Goal: Task Accomplishment & Management: Complete application form

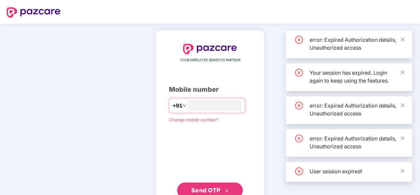
type input "**"
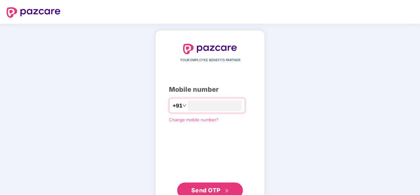
type input "*"
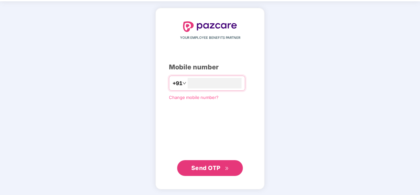
type input "**********"
click at [225, 168] on icon "double-right" at bounding box center [227, 168] width 4 height 4
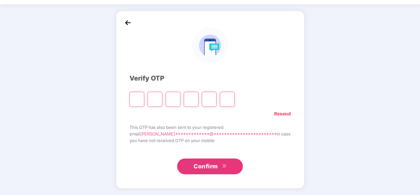
scroll to position [19, 0]
type input "*"
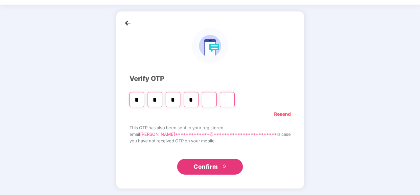
type input "*"
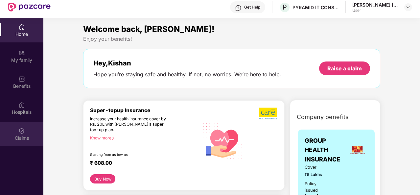
click at [23, 133] on img at bounding box center [21, 130] width 7 height 7
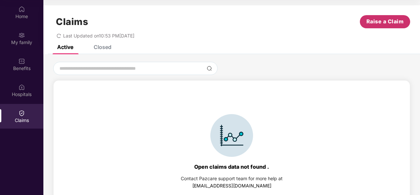
click at [380, 21] on span "Raise a Claim" at bounding box center [384, 21] width 37 height 8
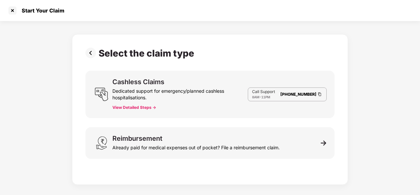
scroll to position [16, 0]
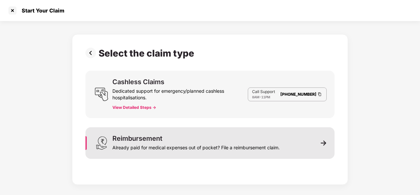
click at [175, 144] on div "Already paid for medical expenses out of pocket? File a reimbursement claim." at bounding box center [195, 146] width 167 height 9
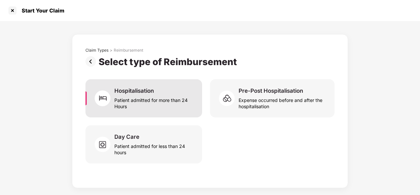
click at [158, 101] on div "Patient admitted for more than 24 Hours" at bounding box center [154, 101] width 80 height 15
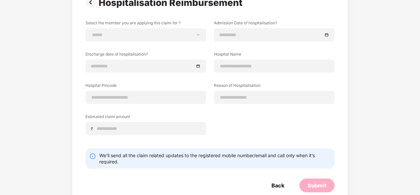
scroll to position [66, 0]
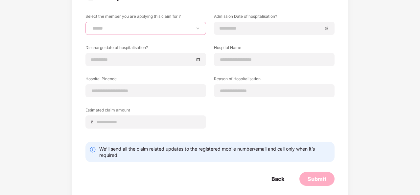
click at [165, 31] on select "**********" at bounding box center [145, 28] width 109 height 5
select select "**********"
click at [91, 26] on select "**********" at bounding box center [145, 28] width 109 height 5
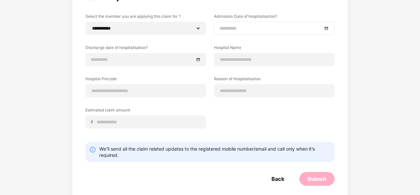
click at [325, 31] on div at bounding box center [273, 28] width 109 height 7
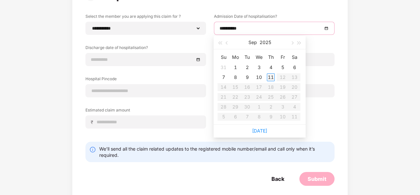
type input "**********"
click at [225, 44] on button "button" at bounding box center [226, 42] width 7 height 13
type input "**********"
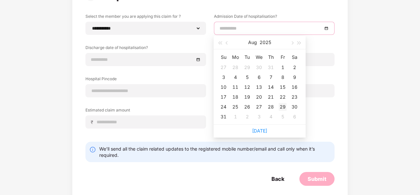
click at [280, 108] on div "29" at bounding box center [283, 107] width 8 height 8
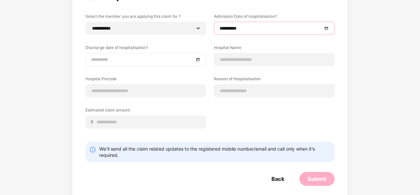
click at [197, 61] on div at bounding box center [145, 59] width 109 height 7
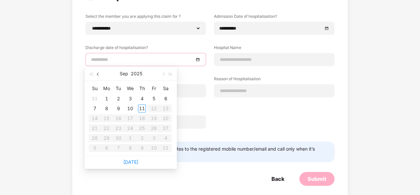
click at [98, 75] on span "button" at bounding box center [98, 74] width 3 height 3
type input "**********"
click at [99, 148] on td "31" at bounding box center [95, 148] width 12 height 10
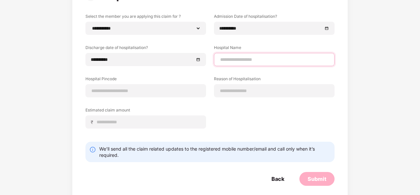
click at [252, 57] on input at bounding box center [273, 59] width 109 height 7
type input "**********"
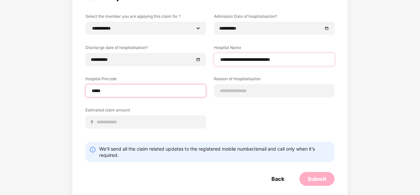
type input "******"
select select "**********"
select select "*****"
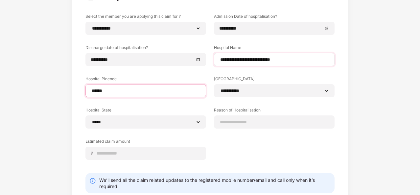
type input "******"
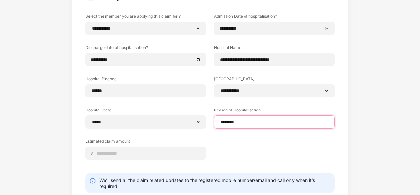
click at [233, 122] on input "********" at bounding box center [273, 122] width 109 height 7
type input "**********"
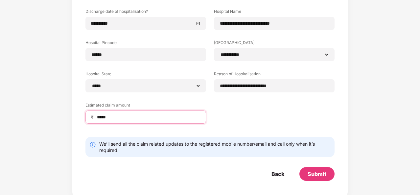
scroll to position [104, 0]
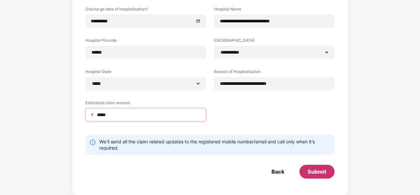
type input "*****"
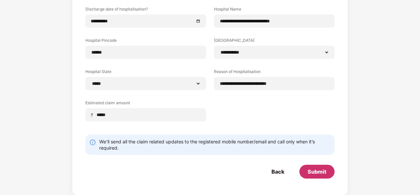
click at [315, 175] on div "Submit" at bounding box center [316, 172] width 35 height 14
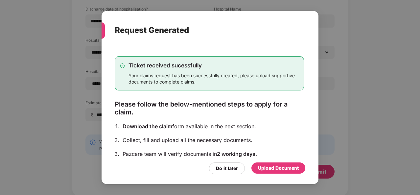
click at [270, 170] on div "Upload Document" at bounding box center [278, 167] width 41 height 7
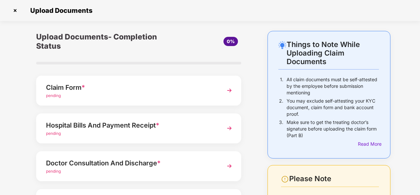
click at [55, 94] on span "pending" at bounding box center [53, 95] width 15 height 5
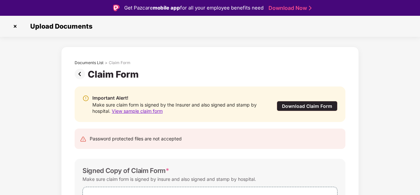
scroll to position [65, 0]
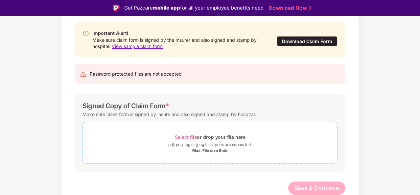
click at [185, 137] on span "Select file" at bounding box center [186, 137] width 22 height 6
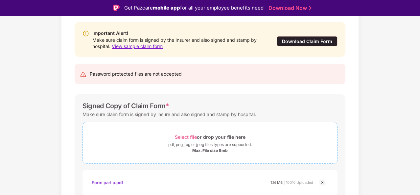
scroll to position [96, 0]
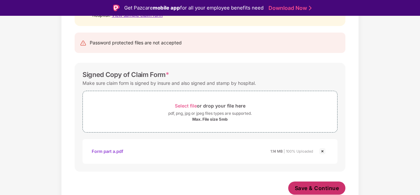
click at [297, 188] on span "Save & Continue" at bounding box center [317, 187] width 44 height 7
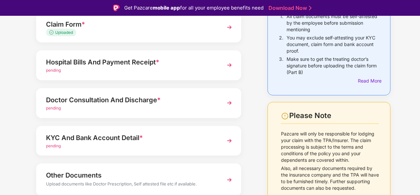
scroll to position [66, 0]
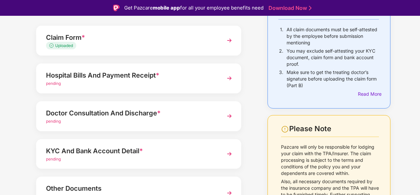
click at [107, 77] on div "Hospital Bills And Payment Receipt *" at bounding box center [131, 75] width 170 height 11
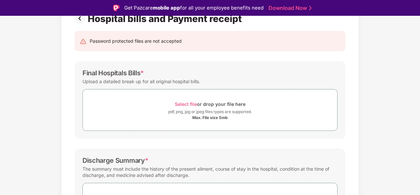
scroll to position [66, 0]
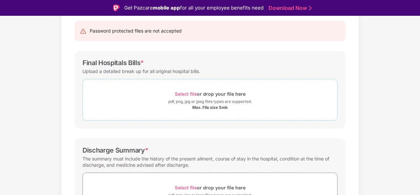
click at [187, 93] on span "Select file" at bounding box center [186, 94] width 22 height 6
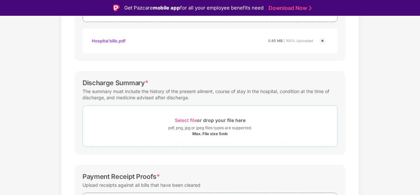
scroll to position [197, 0]
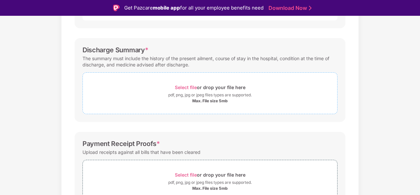
click at [186, 87] on span "Select file" at bounding box center [186, 87] width 22 height 6
click at [185, 86] on span "Select file" at bounding box center [186, 87] width 22 height 6
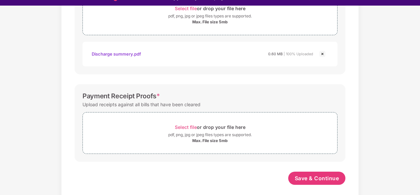
scroll to position [16, 0]
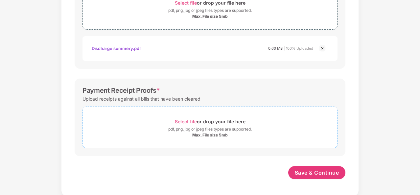
click at [175, 122] on span "Select file" at bounding box center [186, 122] width 22 height 6
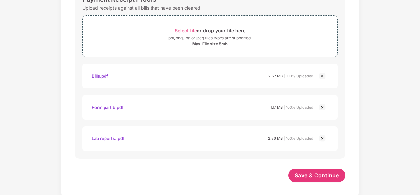
scroll to position [359, 0]
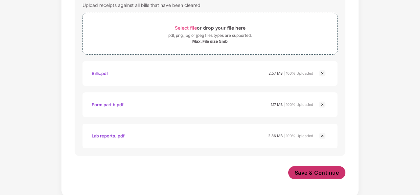
click at [295, 174] on span "Save & Continue" at bounding box center [317, 172] width 44 height 7
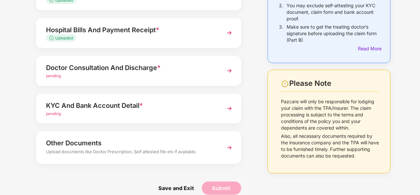
scroll to position [99, 0]
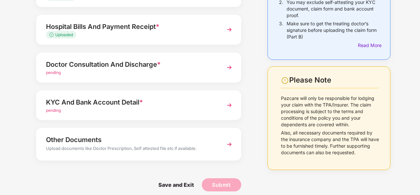
click at [54, 70] on span "pending" at bounding box center [53, 72] width 15 height 5
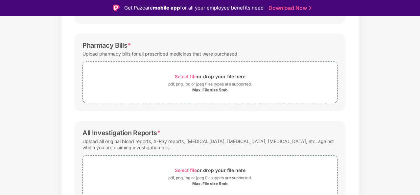
scroll to position [203, 0]
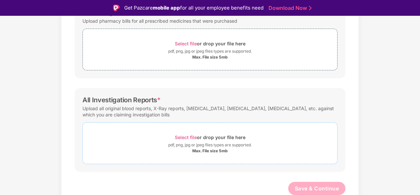
click at [181, 134] on span "Select file" at bounding box center [186, 137] width 22 height 6
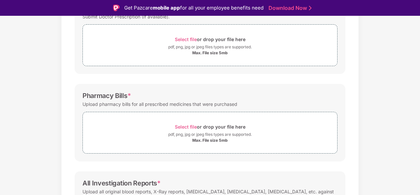
scroll to position [105, 0]
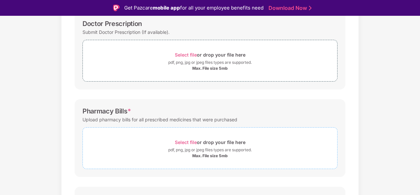
click at [182, 142] on span "Select file" at bounding box center [186, 142] width 22 height 6
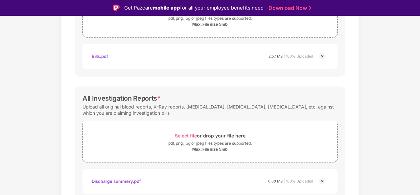
scroll to position [266, 0]
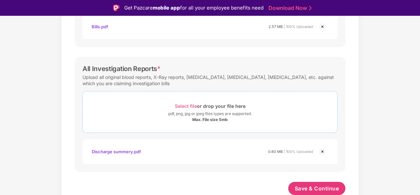
click at [179, 105] on span "Select file" at bounding box center [186, 106] width 22 height 6
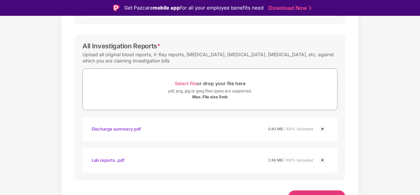
scroll to position [297, 0]
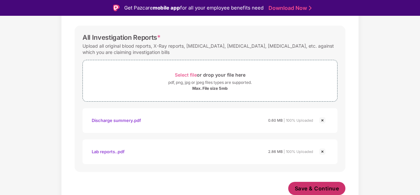
click at [300, 186] on span "Save & Continue" at bounding box center [317, 188] width 44 height 7
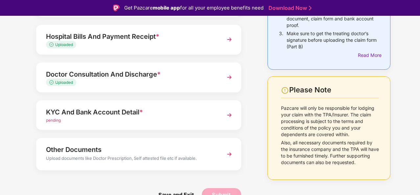
scroll to position [16, 0]
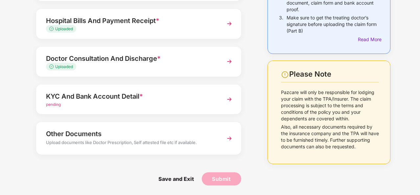
click at [54, 102] on span "pending" at bounding box center [53, 104] width 15 height 5
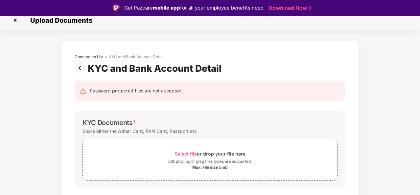
scroll to position [72, 0]
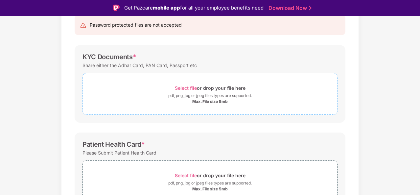
click at [184, 87] on span "Select file" at bounding box center [186, 88] width 22 height 6
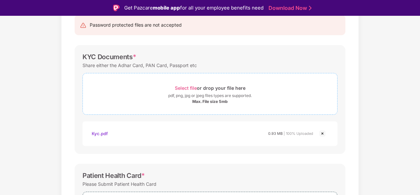
click at [181, 87] on span "Select file" at bounding box center [186, 88] width 22 height 6
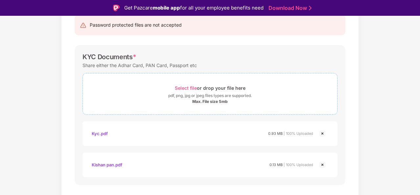
click at [176, 88] on span "Select file" at bounding box center [186, 88] width 22 height 6
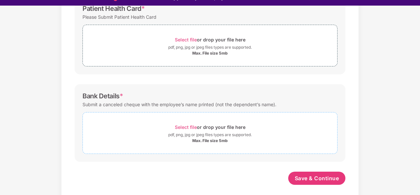
scroll to position [16, 0]
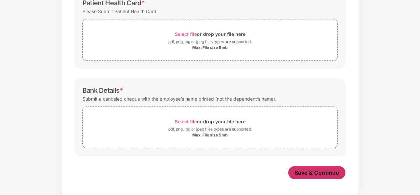
click at [299, 174] on span "Save & Continue" at bounding box center [317, 172] width 44 height 7
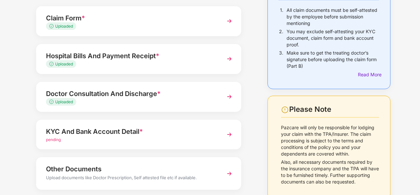
scroll to position [99, 0]
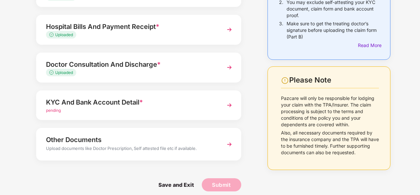
click at [54, 111] on span "pending" at bounding box center [53, 110] width 15 height 5
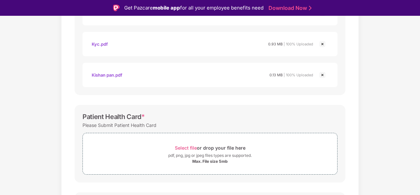
scroll to position [230, 0]
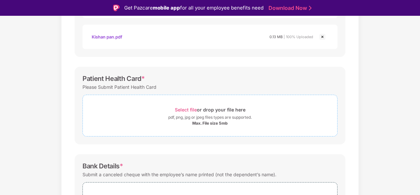
click at [189, 107] on span "Select file" at bounding box center [186, 110] width 22 height 6
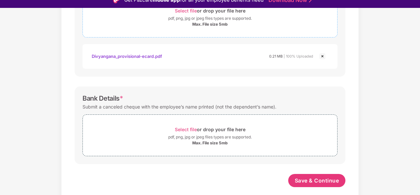
scroll to position [16, 0]
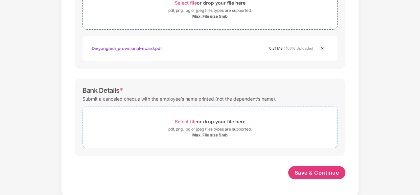
click at [180, 119] on span "Select file" at bounding box center [186, 122] width 22 height 6
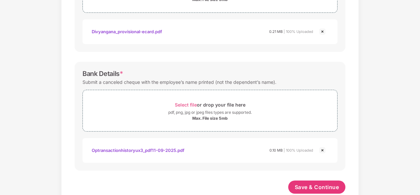
scroll to position [352, 0]
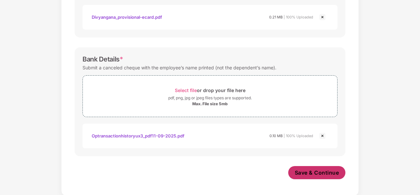
click at [305, 173] on span "Save & Continue" at bounding box center [317, 172] width 44 height 7
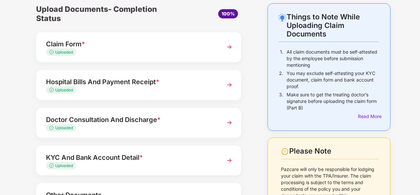
scroll to position [89, 0]
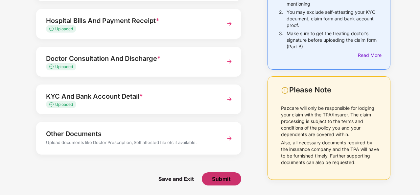
click at [214, 182] on span "Submit" at bounding box center [221, 178] width 19 height 7
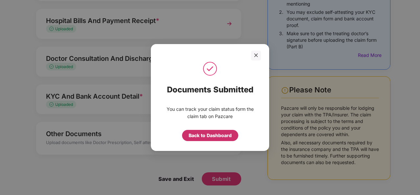
click at [202, 136] on div "Back to Dashboard" at bounding box center [210, 135] width 43 height 7
click at [201, 135] on div "Back to claim page" at bounding box center [210, 135] width 43 height 7
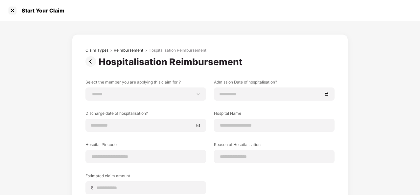
scroll to position [73, 0]
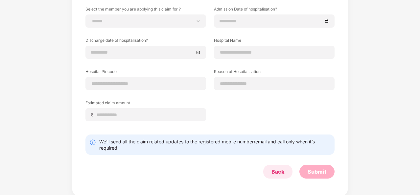
click at [272, 172] on div "Back" at bounding box center [277, 171] width 13 height 7
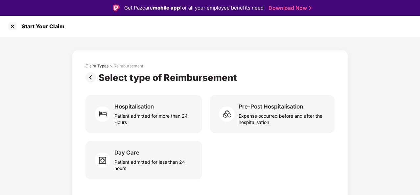
scroll to position [0, 0]
click at [9, 28] on div at bounding box center [12, 26] width 11 height 11
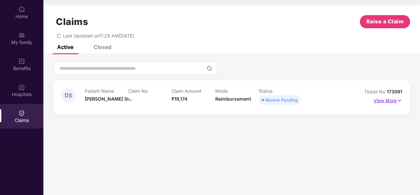
click at [396, 102] on p "View More" at bounding box center [387, 99] width 29 height 9
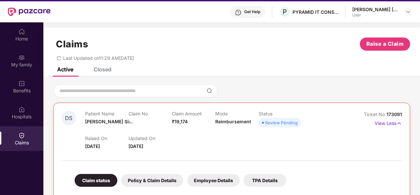
scroll to position [0, 0]
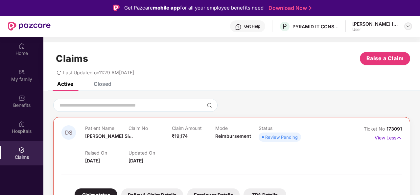
click at [408, 28] on img at bounding box center [407, 26] width 5 height 5
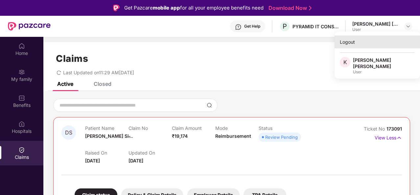
click at [345, 43] on div "Logout" at bounding box center [376, 41] width 85 height 13
